Goal: Information Seeking & Learning: Understand process/instructions

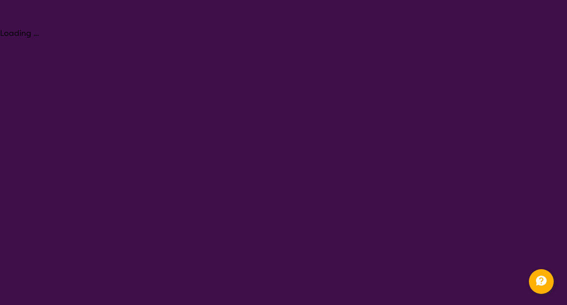
select select "Assessment ([MEDICAL_DATA] or [MEDICAL_DATA])"
select select "AS"
select select "NDIS"
select select "Assessment ([MEDICAL_DATA] or [MEDICAL_DATA])"
select select "AS"
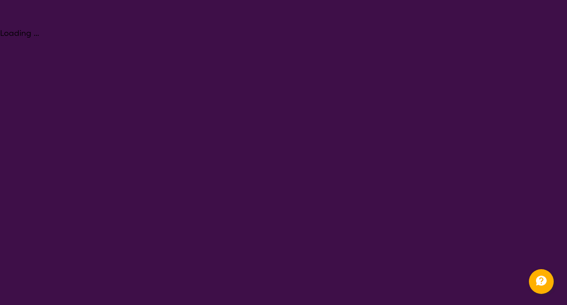
select select "NDIS"
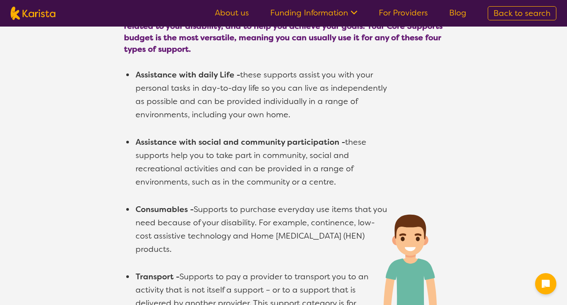
scroll to position [602, 0]
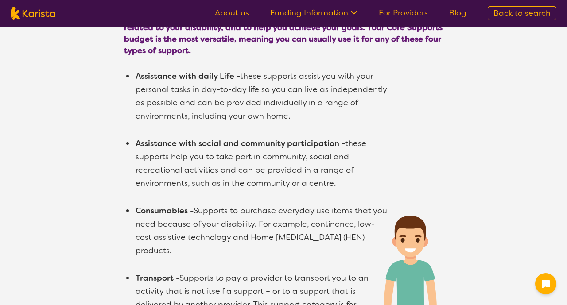
click at [509, 16] on span "Back to search" at bounding box center [521, 13] width 57 height 11
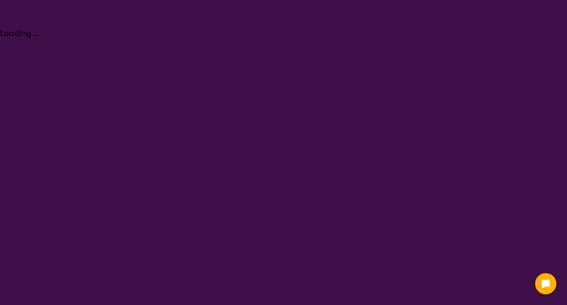
select select "Assessment (ADHD or Autism)"
select select "AS"
select select "NDIS"
select select "Assessment (ADHD or Autism)"
select select "AS"
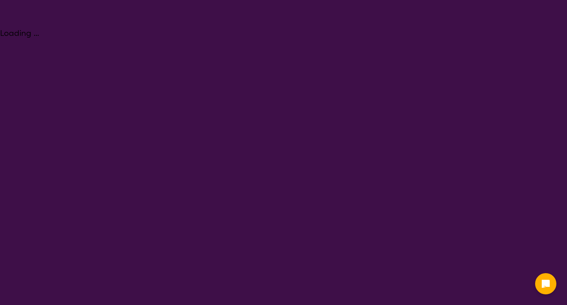
select select "NDIS"
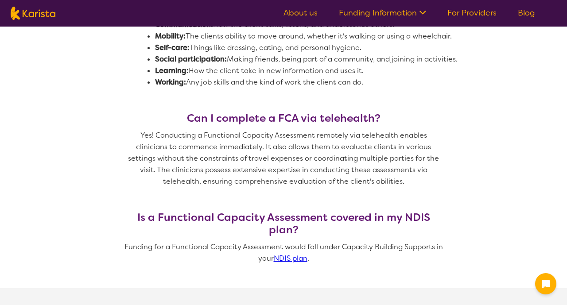
scroll to position [672, 0]
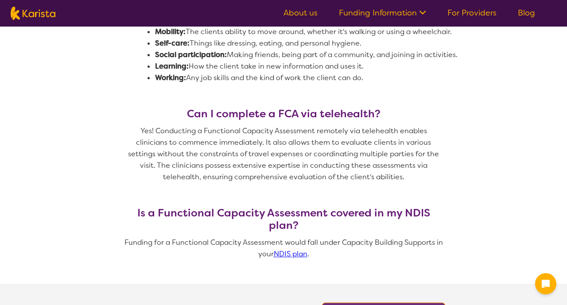
click at [298, 249] on link "NDIS plan" at bounding box center [291, 253] width 34 height 9
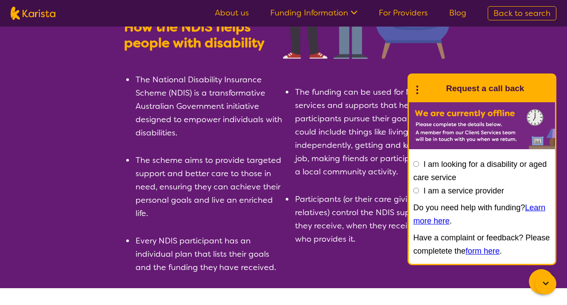
scroll to position [161, 0]
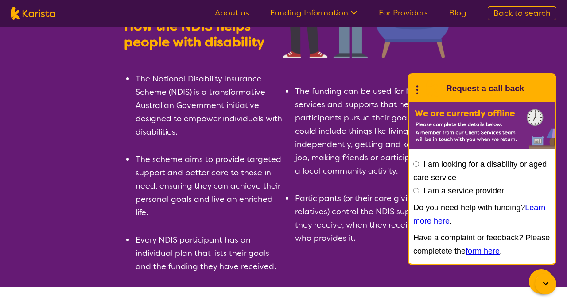
click at [499, 250] on link "form here" at bounding box center [482, 251] width 34 height 9
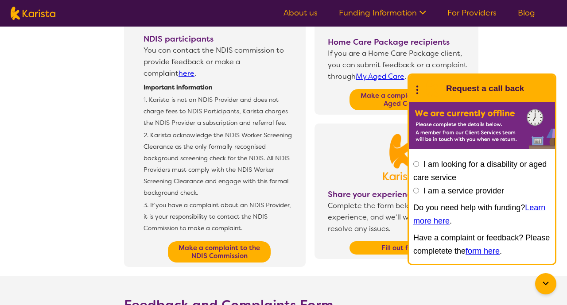
scroll to position [228, 0]
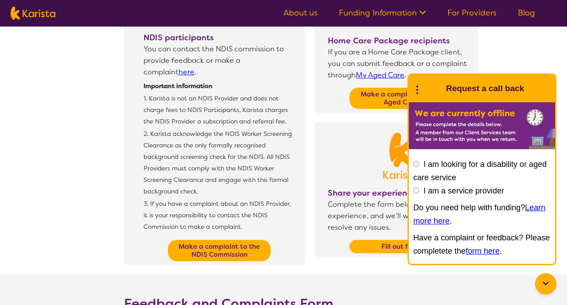
click at [547, 283] on icon at bounding box center [545, 283] width 6 height 4
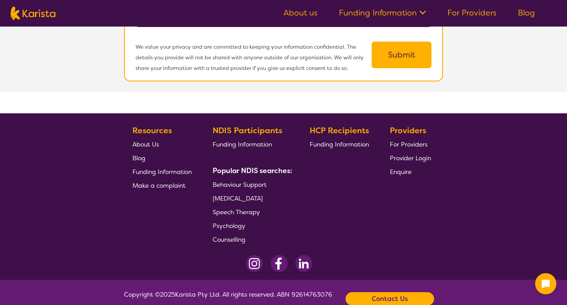
scroll to position [833, 0]
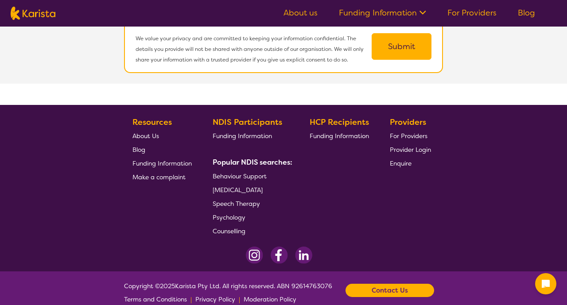
click at [160, 159] on span "Funding Information" at bounding box center [161, 163] width 59 height 8
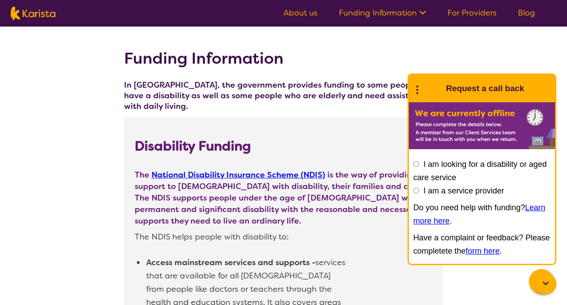
click at [288, 127] on section "Disability Funding" at bounding box center [283, 141] width 319 height 48
click at [536, 207] on link "Learn more here" at bounding box center [479, 214] width 132 height 22
click at [543, 278] on icon at bounding box center [545, 283] width 11 height 11
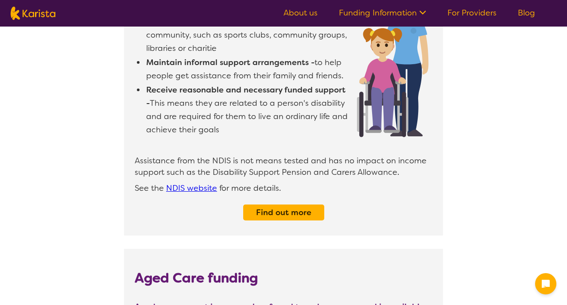
scroll to position [340, 0]
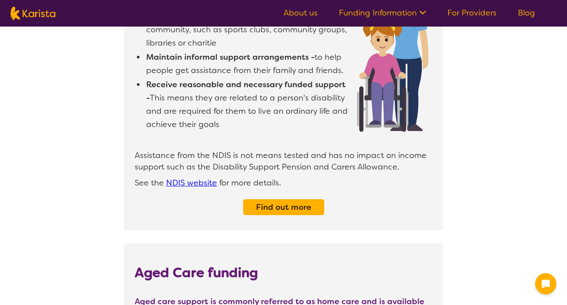
click at [186, 177] on link "NDIS website" at bounding box center [191, 182] width 51 height 11
